Goal: Find specific page/section: Find specific page/section

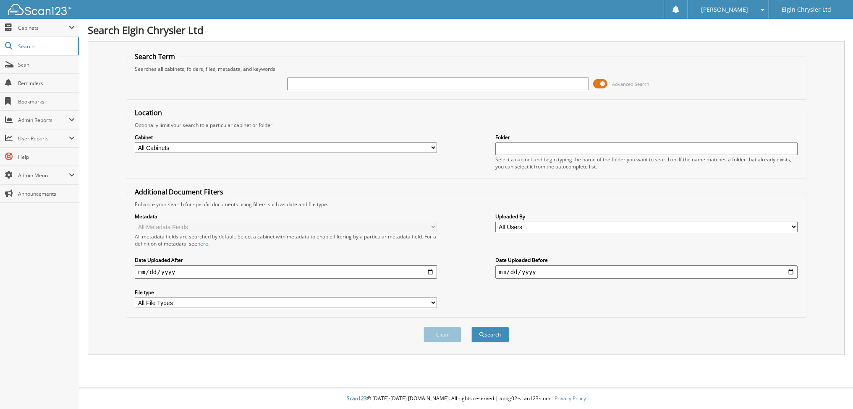
click at [318, 87] on input "text" at bounding box center [438, 84] width 302 height 13
type input "103133"
click at [471, 327] on button "Search" at bounding box center [490, 335] width 38 height 16
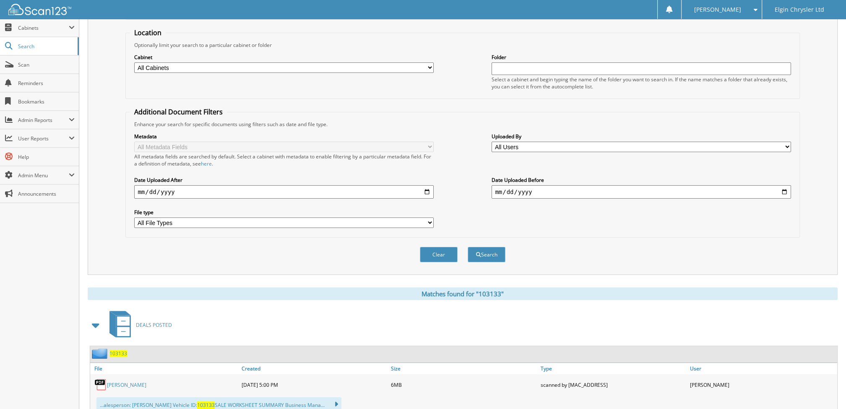
scroll to position [102, 0]
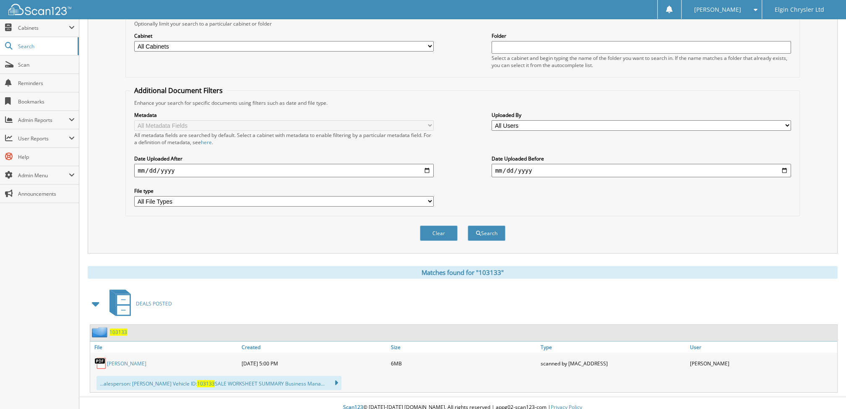
click at [119, 360] on link "[PERSON_NAME]" at bounding box center [126, 363] width 39 height 7
